Goal: Transaction & Acquisition: Purchase product/service

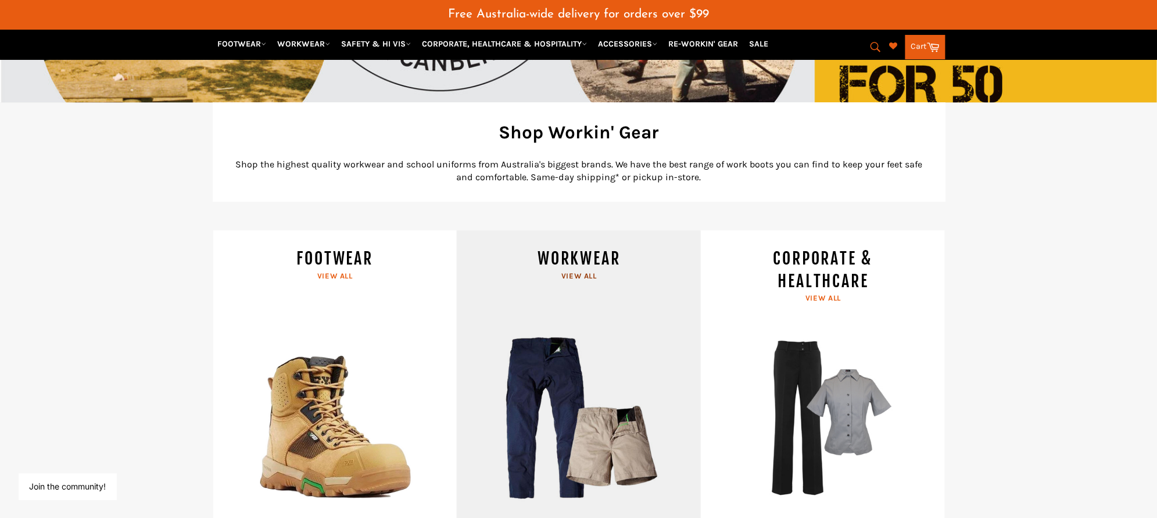
scroll to position [512, 0]
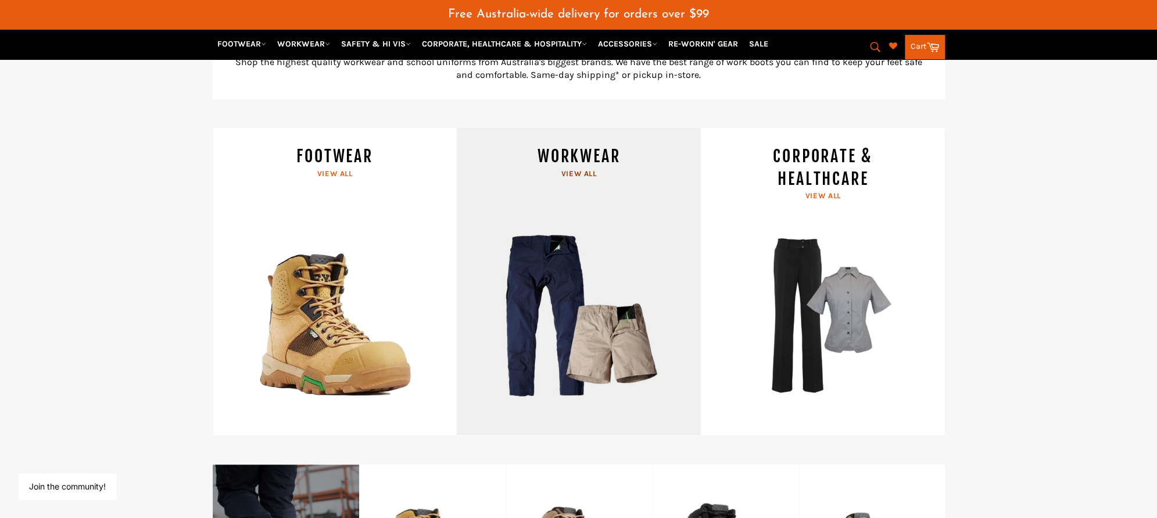
click at [579, 176] on link "WORKWEAR View all" at bounding box center [578, 281] width 244 height 307
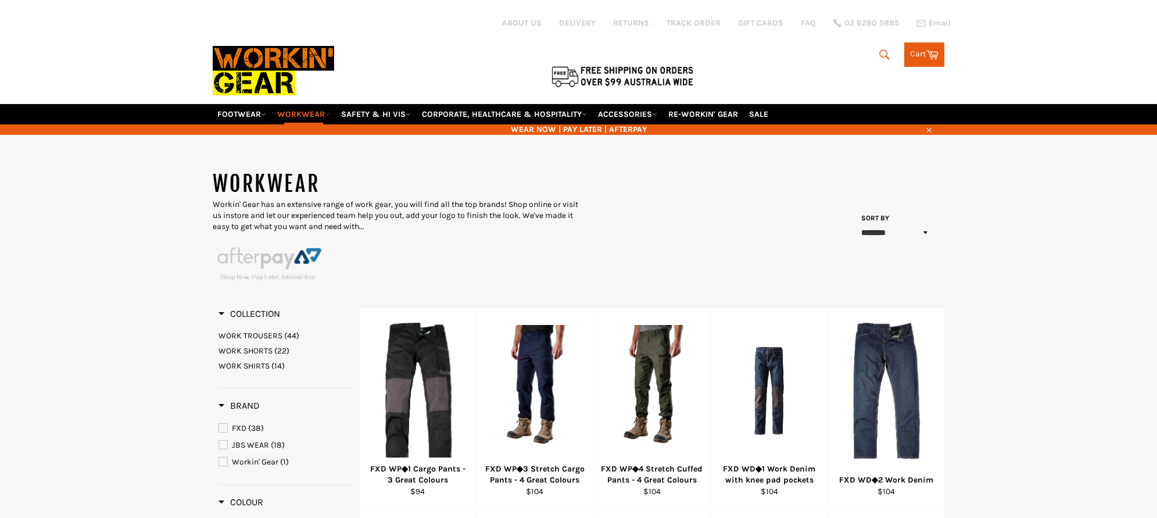
select select "******"
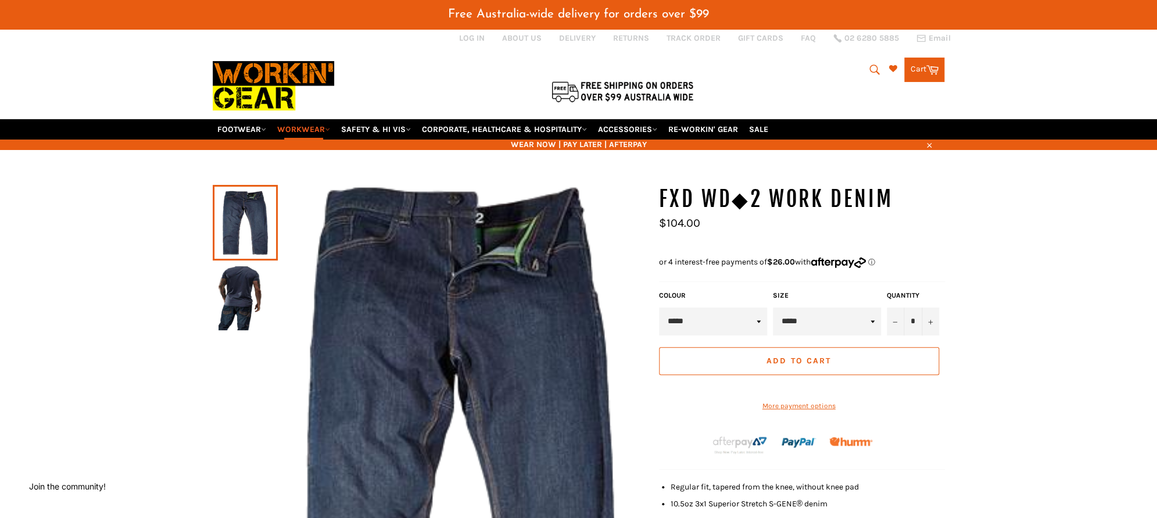
scroll to position [93, 0]
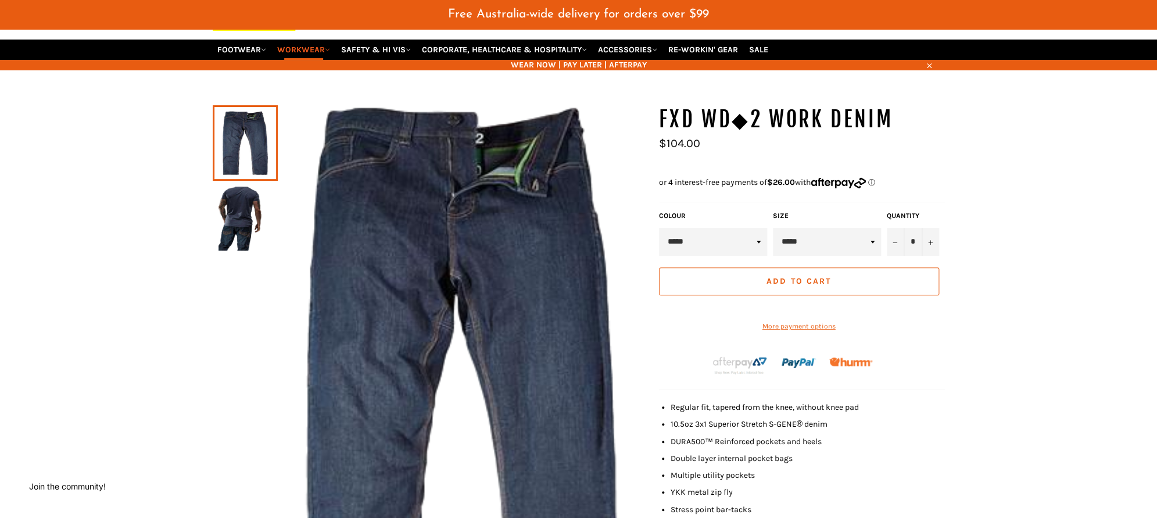
click at [261, 216] on img at bounding box center [244, 218] width 53 height 64
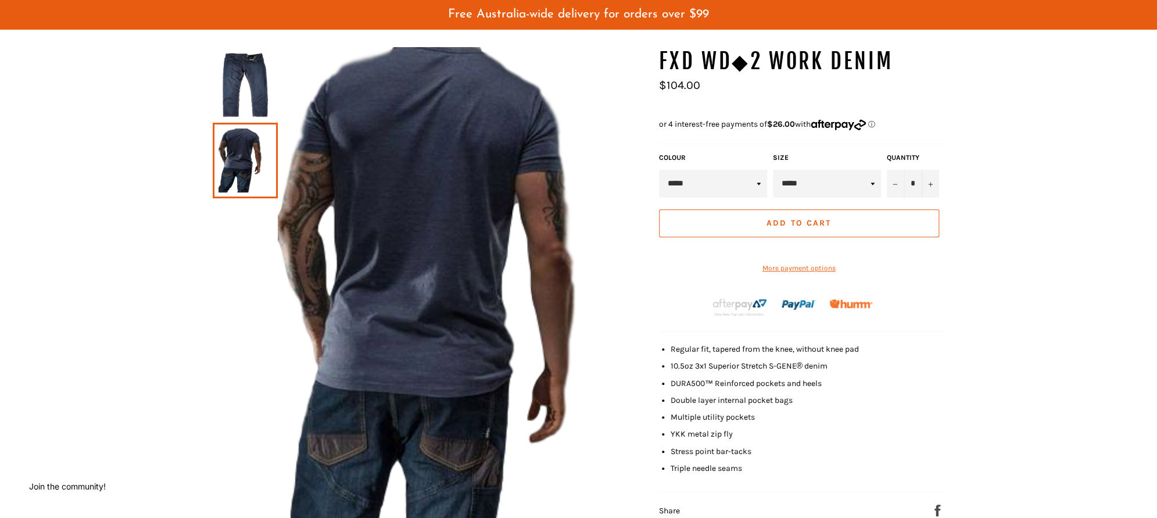
scroll to position [28, 0]
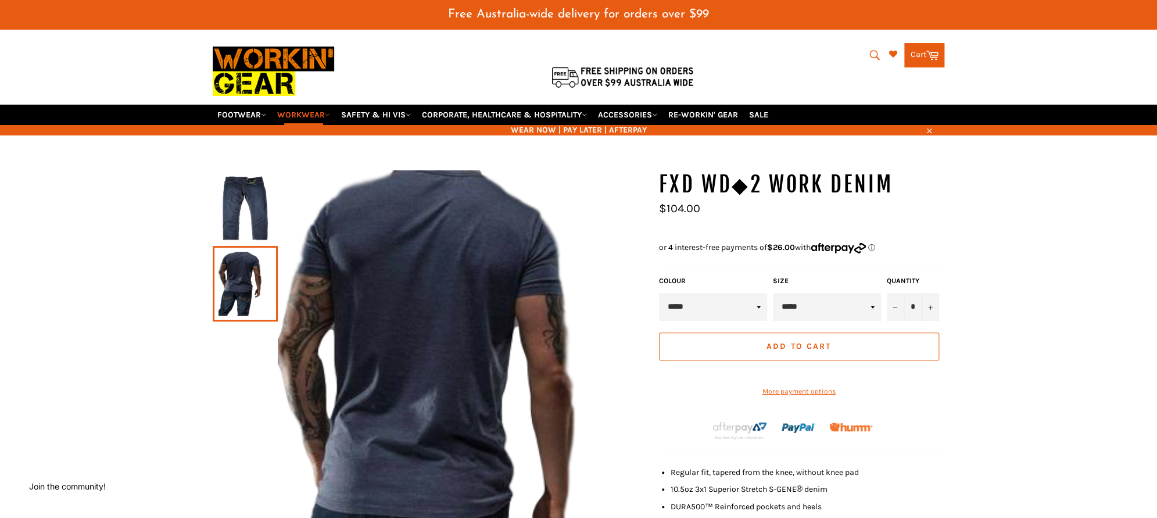
click at [239, 185] on img at bounding box center [244, 208] width 53 height 64
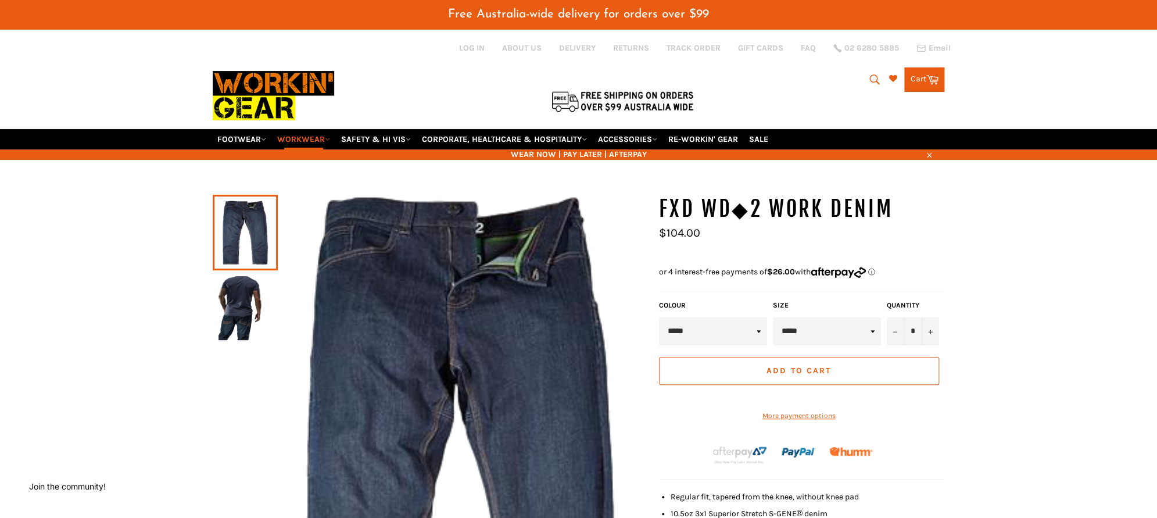
scroll to position [0, 0]
